Goal: Information Seeking & Learning: Compare options

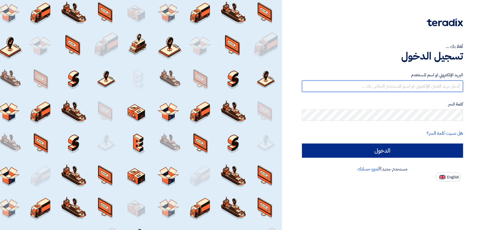
type input "[PERSON_NAME][EMAIL_ADDRESS][DOMAIN_NAME]"
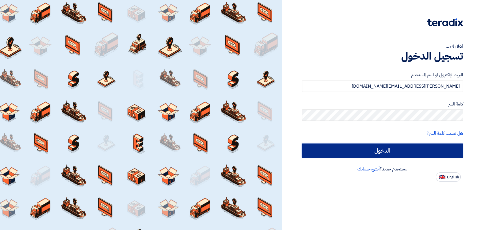
click at [418, 154] on input "الدخول" at bounding box center [382, 150] width 161 height 14
type input "Sign in"
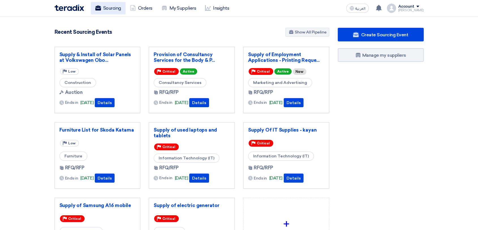
click at [108, 9] on link "Sourcing" at bounding box center [108, 8] width 35 height 12
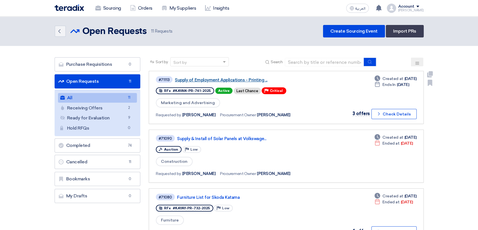
click at [220, 80] on link "Supply of Employment Applications - Printing ..." at bounding box center [245, 79] width 141 height 5
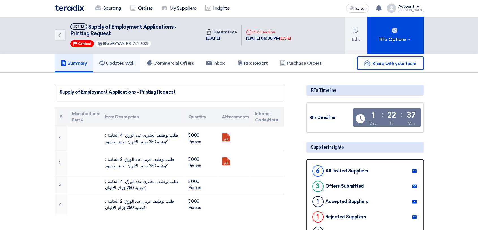
click at [129, 63] on h5 "Updates Wall" at bounding box center [116, 63] width 35 height 6
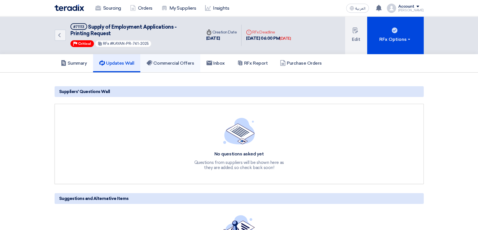
click at [185, 64] on h5 "Commercial Offers" at bounding box center [171, 63] width 48 height 6
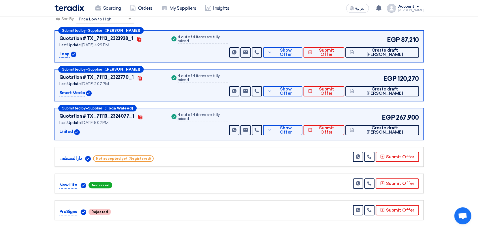
scroll to position [63, 0]
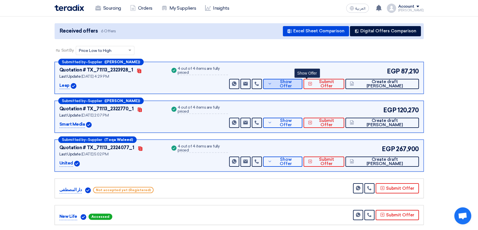
click at [298, 85] on span "Show Offer" at bounding box center [286, 84] width 24 height 8
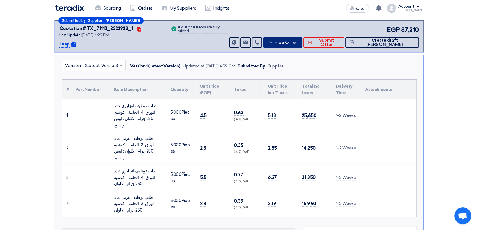
scroll to position [251, 0]
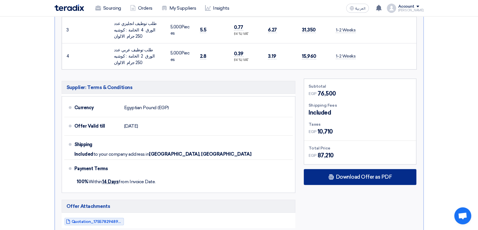
click at [366, 169] on div "Download Offer as PDF" at bounding box center [360, 177] width 113 height 16
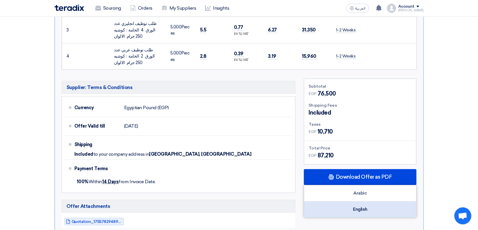
click at [369, 201] on div "English" at bounding box center [360, 209] width 112 height 16
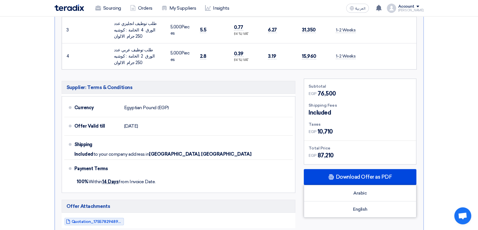
scroll to position [409, 0]
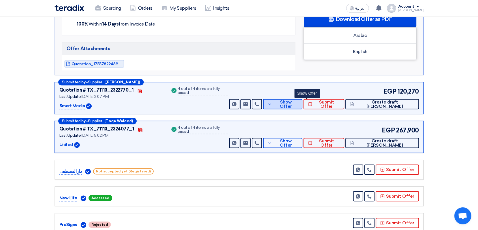
click at [298, 100] on span "Show Offer" at bounding box center [286, 104] width 24 height 8
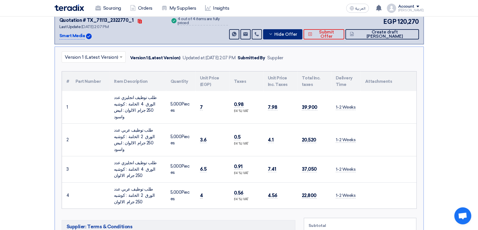
scroll to position [126, 0]
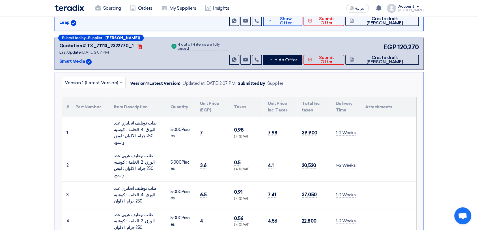
drag, startPoint x: 83, startPoint y: 60, endPoint x: 57, endPoint y: 61, distance: 26.3
click at [57, 61] on div "Submitted by – Supplier ([PERSON_NAME]) Quotation # TX_71113_2322770_1 Contacts…" at bounding box center [239, 54] width 369 height 32
copy p "Smart Media"
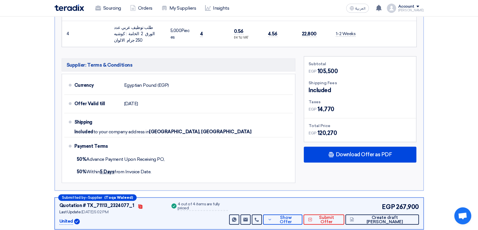
scroll to position [314, 0]
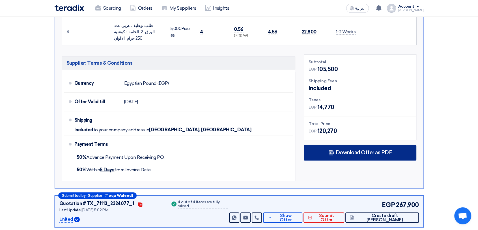
click at [364, 150] on span "Download Offer as PDF" at bounding box center [364, 152] width 56 height 5
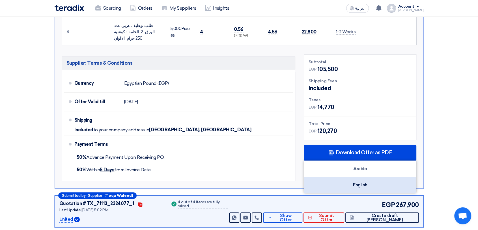
click at [370, 177] on div "English" at bounding box center [360, 185] width 112 height 16
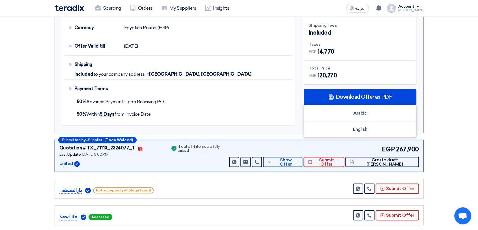
scroll to position [377, 0]
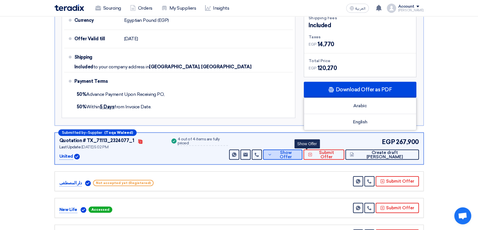
click at [298, 150] on span "Show Offer" at bounding box center [286, 154] width 24 height 8
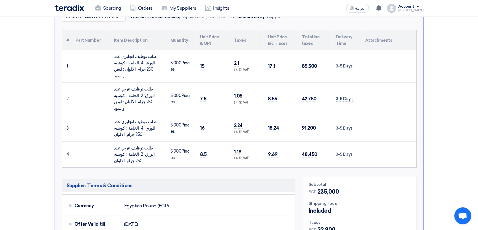
scroll to position [157, 0]
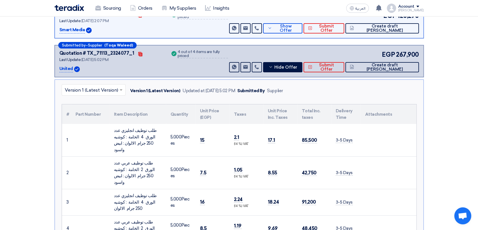
drag, startPoint x: 73, startPoint y: 67, endPoint x: 56, endPoint y: 68, distance: 16.7
click at [56, 68] on div "Submitted by – Supplier (Toqa Waleed) Quotation # TX_71113_2324077_1 Contacts L…" at bounding box center [239, 61] width 369 height 32
copy div "United"
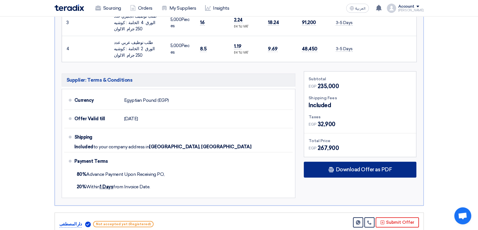
scroll to position [346, 0]
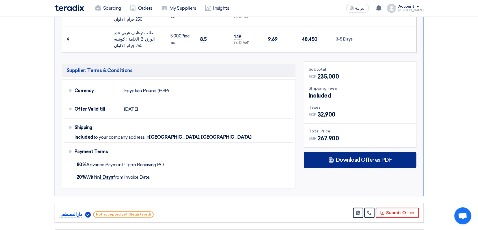
click at [358, 157] on span "Download Offer as PDF" at bounding box center [364, 159] width 56 height 5
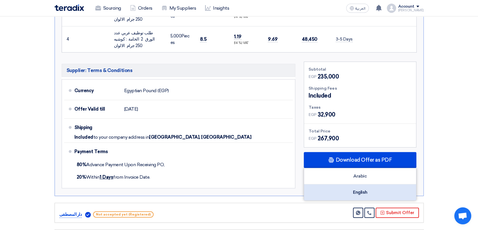
click at [361, 184] on div "English" at bounding box center [360, 192] width 112 height 16
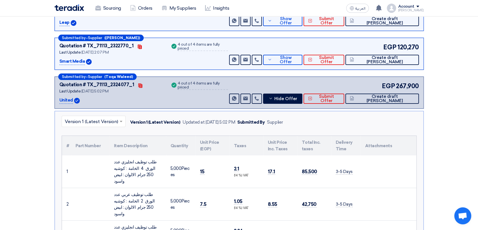
scroll to position [0, 0]
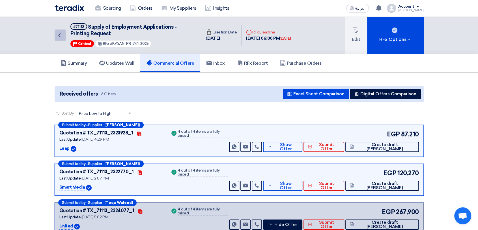
click at [61, 35] on icon "Back" at bounding box center [59, 35] width 7 height 7
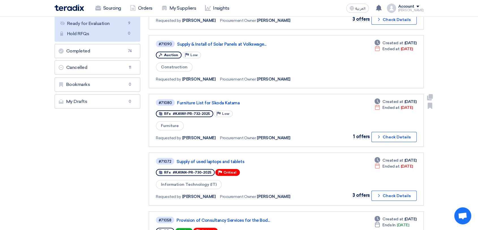
scroll to position [126, 0]
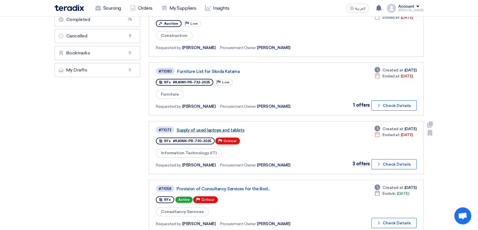
click at [232, 128] on link "Supply of used laptops and tablets" at bounding box center [247, 129] width 141 height 5
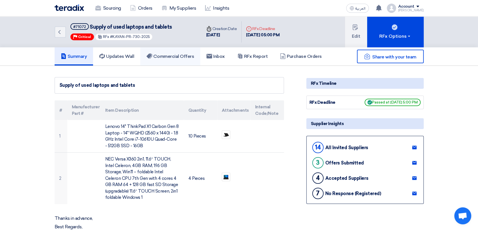
click at [192, 58] on h5 "Commercial Offers" at bounding box center [171, 56] width 48 height 6
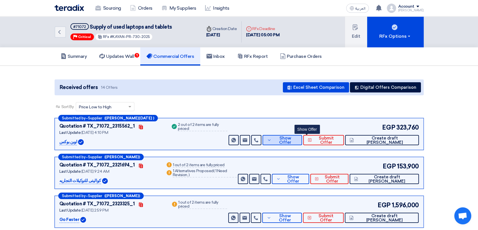
click at [298, 140] on span "Show Offer" at bounding box center [285, 140] width 25 height 8
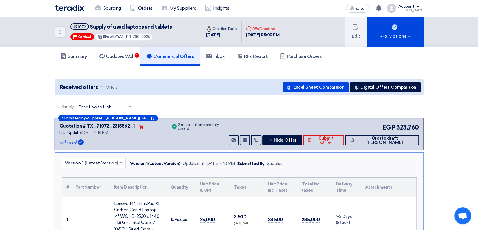
drag, startPoint x: 74, startPoint y: 141, endPoint x: 54, endPoint y: 141, distance: 20.4
click at [115, 142] on div "اوبن بوكس" at bounding box center [111, 141] width 105 height 7
drag, startPoint x: 57, startPoint y: 142, endPoint x: 77, endPoint y: 142, distance: 19.5
click at [77, 142] on div "Submitted by – Supplier ([PERSON_NAME][DATE] ) Quotation # TX_71072_2315562_1 C…" at bounding box center [239, 134] width 369 height 32
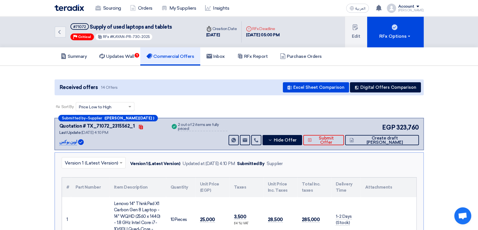
copy div "اوبن بوكس"
click at [297, 140] on span "Hide Offer" at bounding box center [285, 140] width 23 height 4
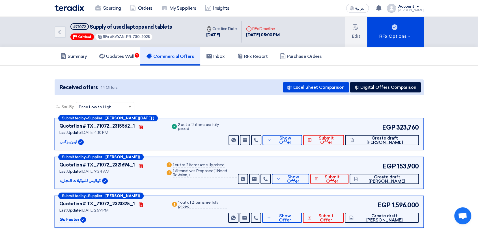
click at [315, 144] on div "Submitted by – Supplier ([PERSON_NAME][DATE] ) Quotation # TX_71072_2315562_1 C…" at bounding box center [239, 134] width 369 height 32
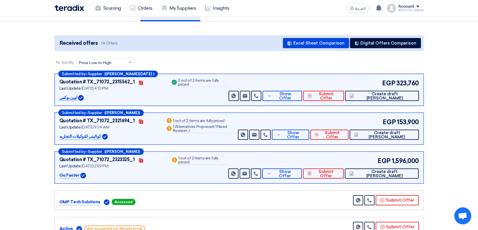
scroll to position [63, 0]
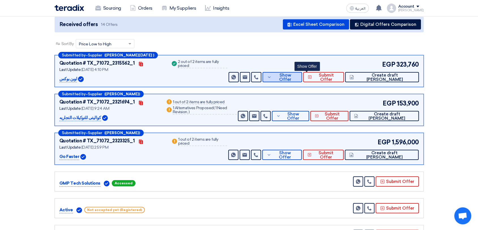
click at [298, 76] on span "Show Offer" at bounding box center [285, 77] width 25 height 8
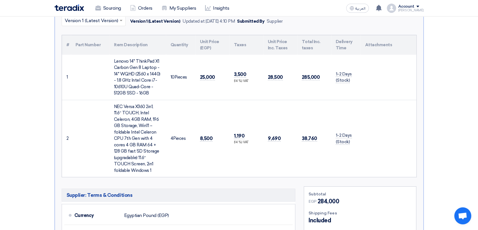
scroll to position [251, 0]
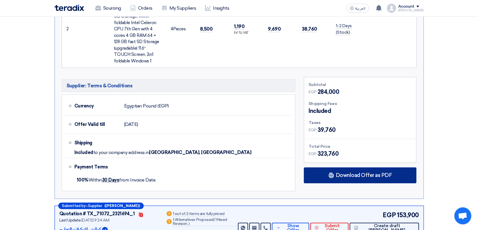
click at [394, 175] on div "Download Offer as PDF" at bounding box center [360, 175] width 113 height 16
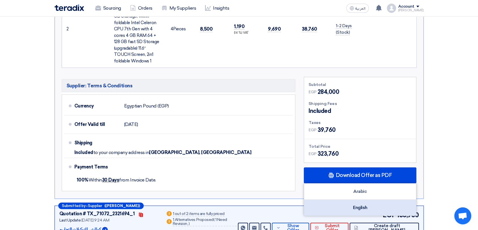
click at [386, 204] on div "English" at bounding box center [360, 207] width 112 height 16
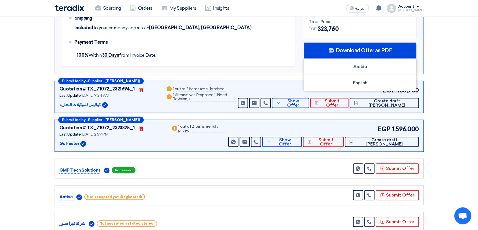
scroll to position [377, 0]
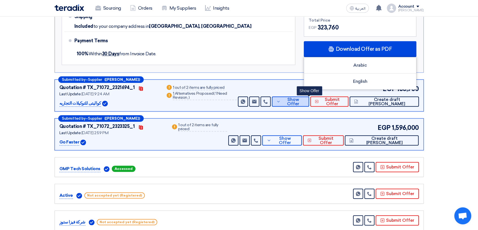
click at [299, 102] on button "Show Offer" at bounding box center [290, 101] width 37 height 10
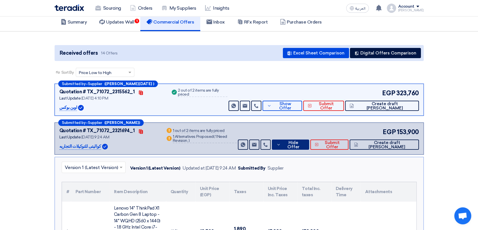
scroll to position [31, 0]
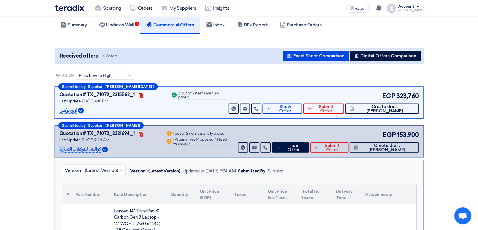
drag, startPoint x: 58, startPoint y: 149, endPoint x: 97, endPoint y: 150, distance: 38.2
click at [97, 150] on div "Submitted by – Supplier (نسمه سيد) Quotation # TX_71072_2321694_1 Contacts Last…" at bounding box center [239, 141] width 369 height 32
copy div "كواليتى للتوكيلات التجاريه"
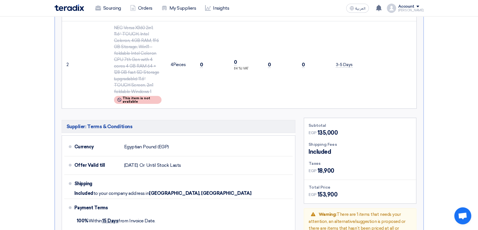
scroll to position [346, 0]
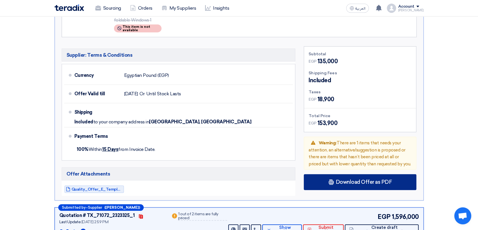
click at [355, 182] on span "Download Offer as PDF" at bounding box center [364, 181] width 56 height 5
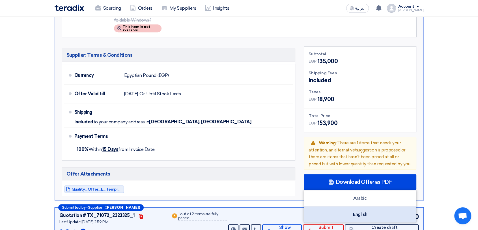
click at [359, 211] on div "English" at bounding box center [360, 214] width 112 height 16
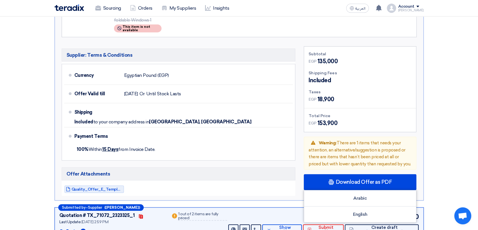
scroll to position [440, 0]
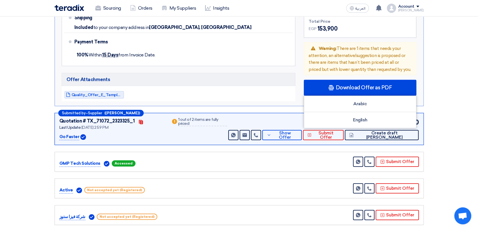
drag, startPoint x: 59, startPoint y: 134, endPoint x: 81, endPoint y: 136, distance: 22.1
click at [81, 136] on div "Submitted by – Supplier ([PERSON_NAME]) Quotation # TX_71072_2323325_1 Contacts…" at bounding box center [239, 129] width 369 height 32
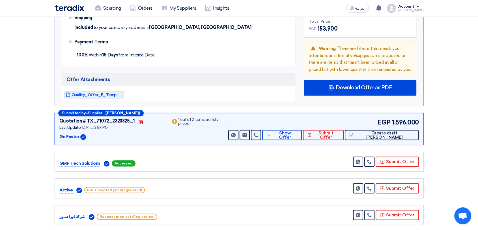
copy div "Go Faster"
click at [297, 134] on span "Show Offer" at bounding box center [285, 135] width 25 height 8
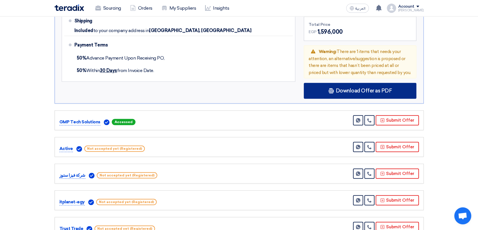
scroll to position [471, 0]
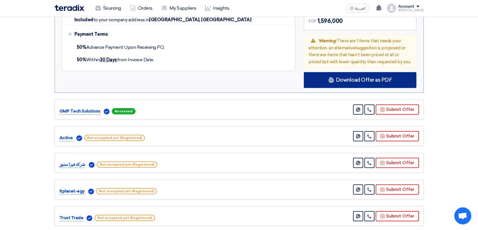
click at [357, 82] on div "Download Offer as PDF" at bounding box center [360, 80] width 113 height 16
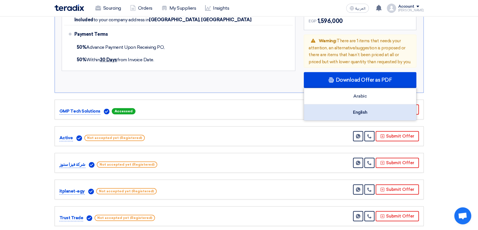
click at [358, 108] on div "English" at bounding box center [360, 112] width 112 height 16
